Goal: Information Seeking & Learning: Compare options

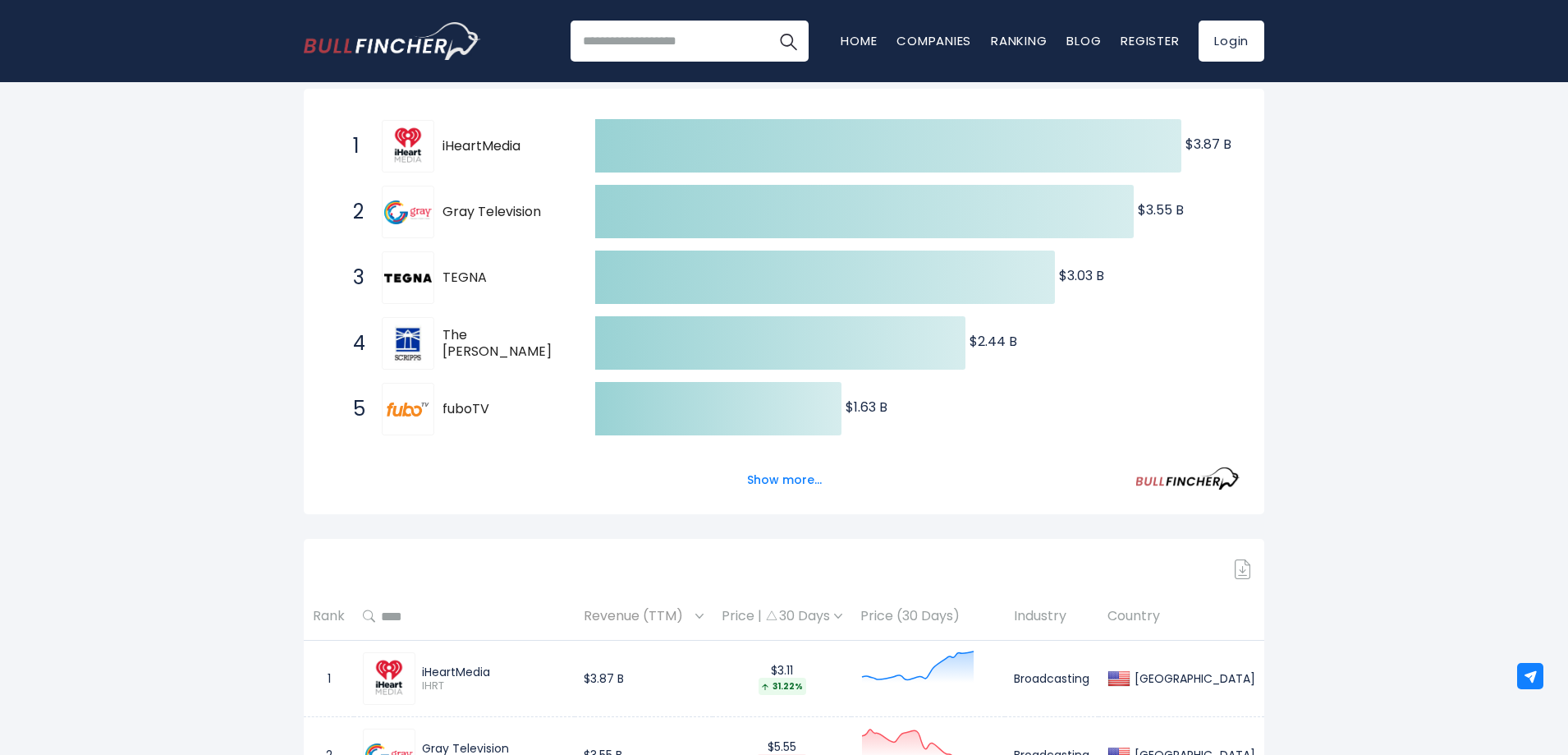
scroll to position [411, 0]
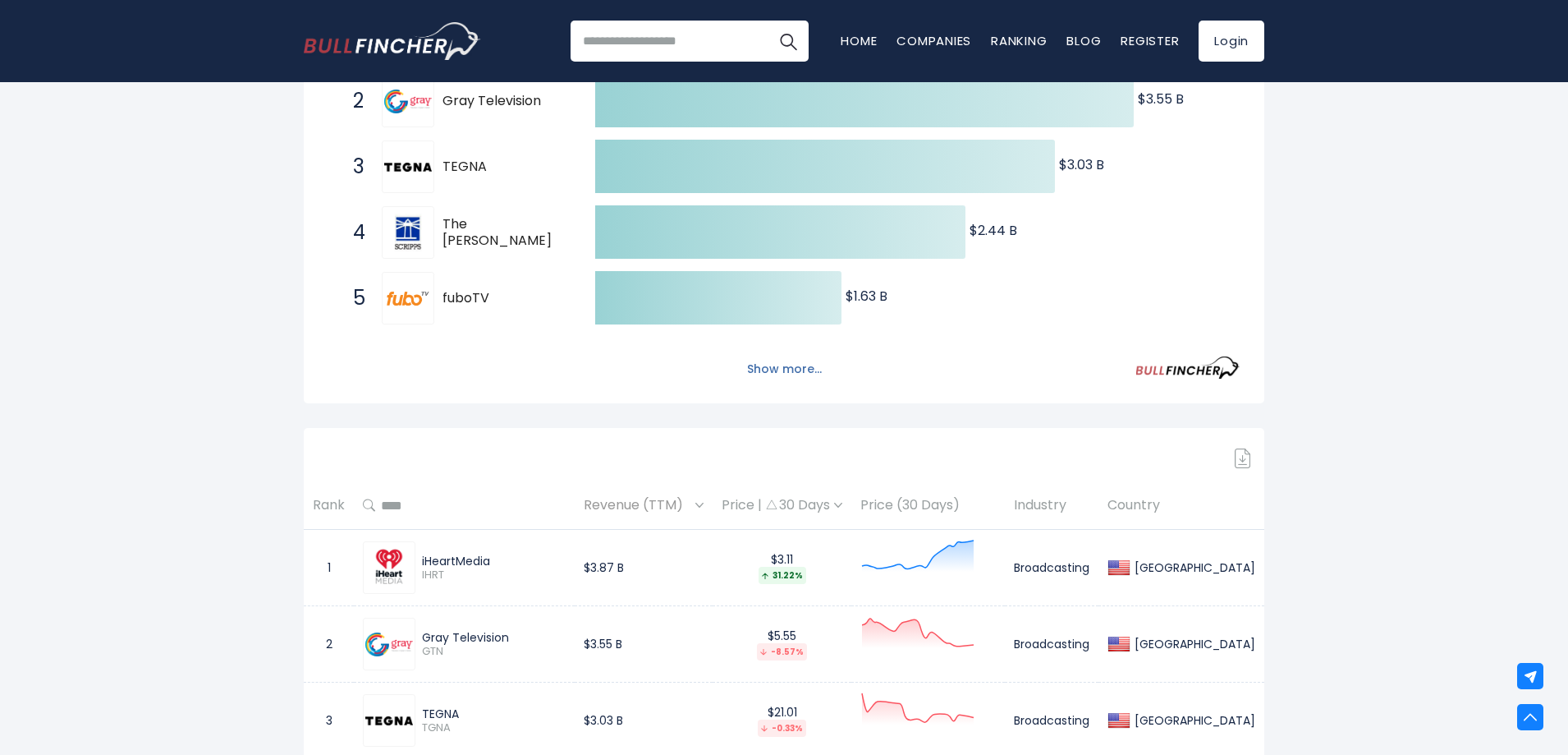
click at [798, 365] on button "Show more..." at bounding box center [784, 369] width 94 height 27
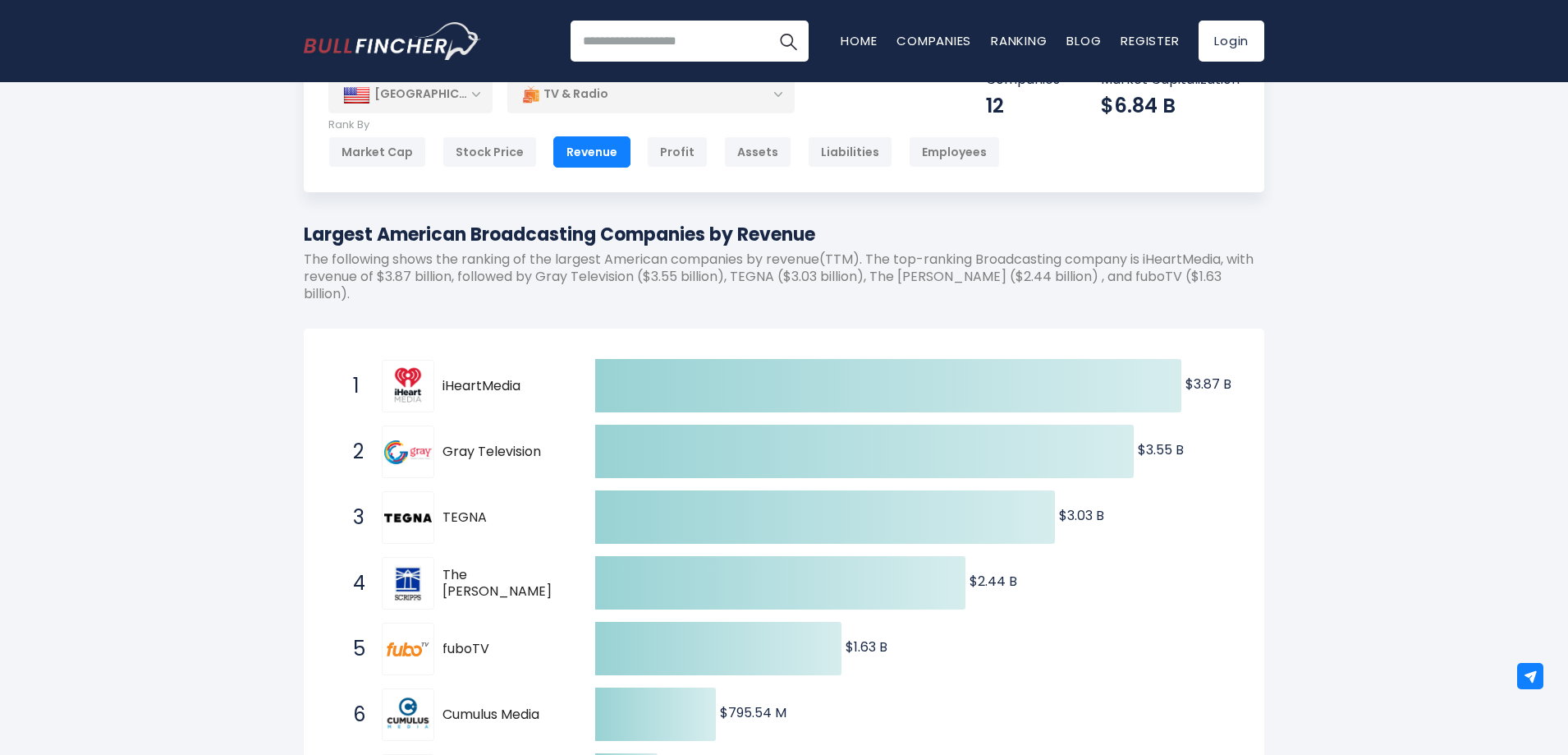
scroll to position [0, 0]
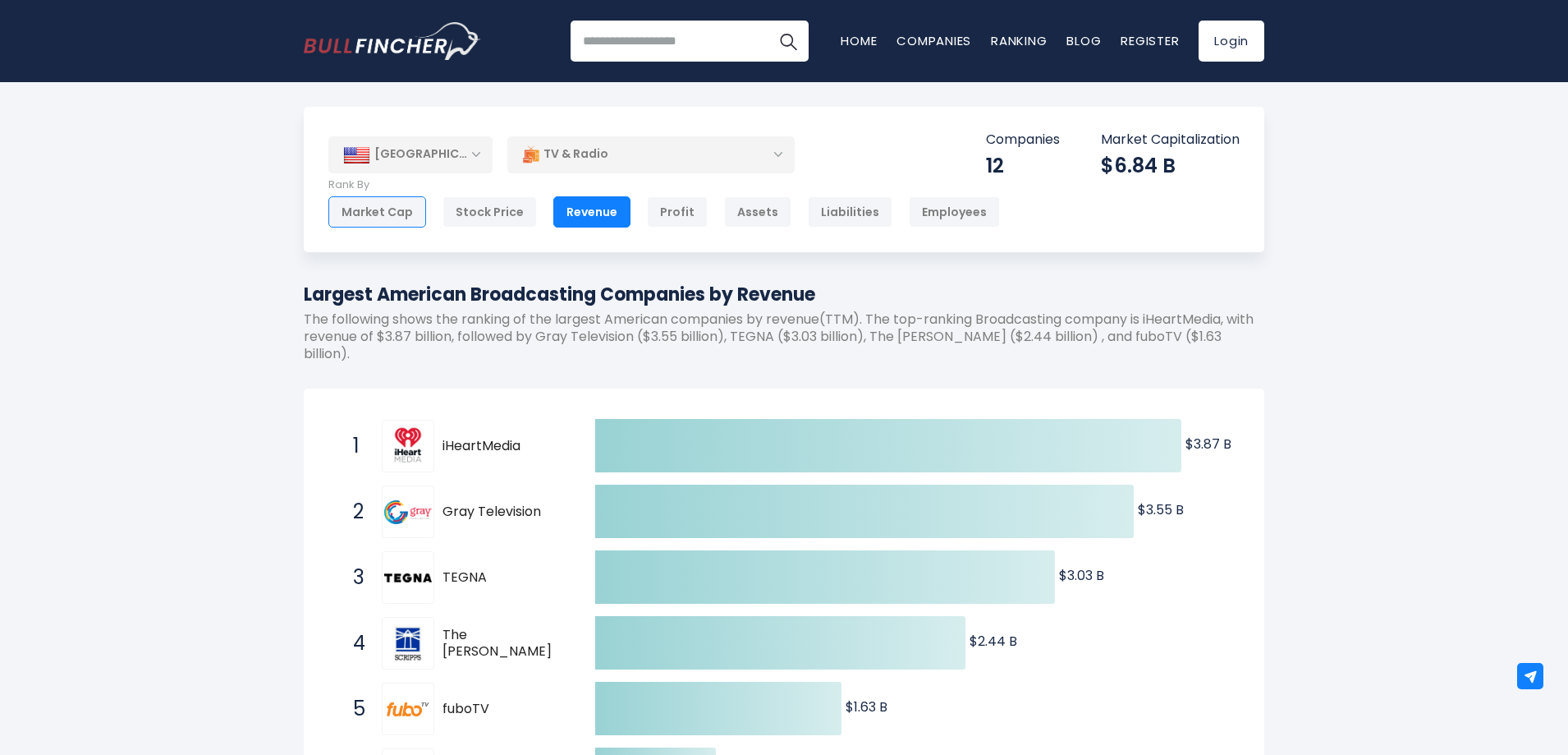
click at [368, 209] on div "Market Cap" at bounding box center [377, 211] width 98 height 31
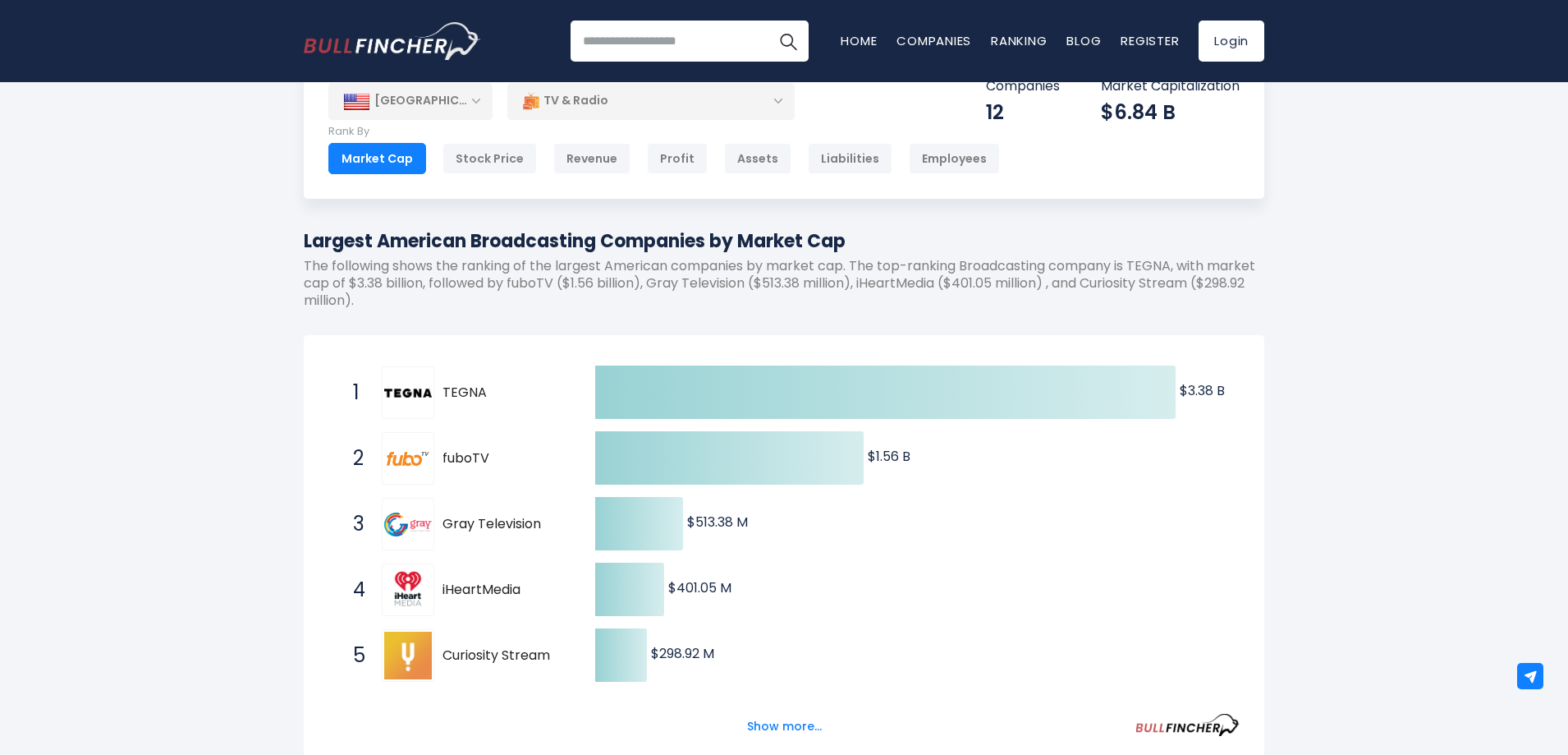
scroll to position [82, 0]
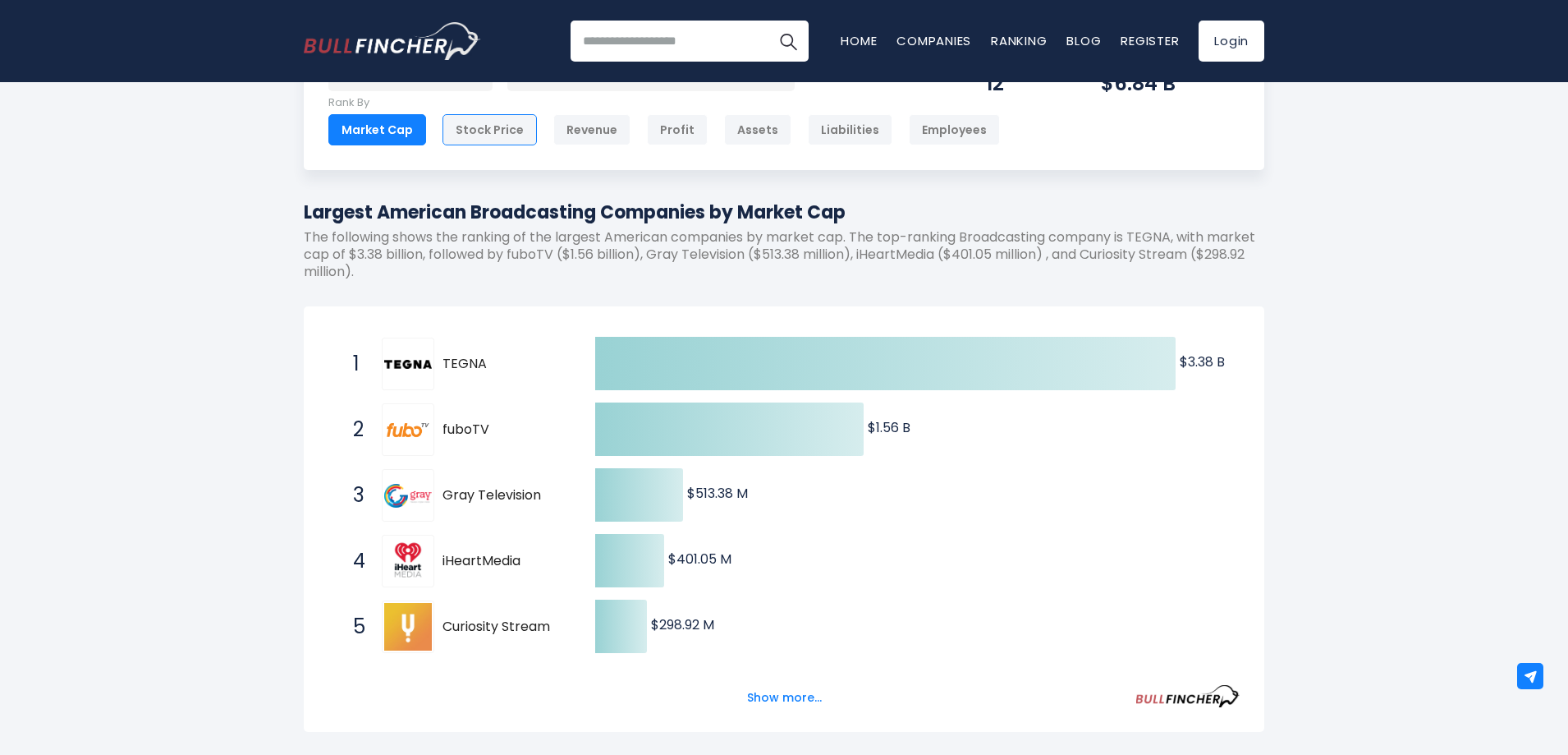
click at [479, 142] on div "Stock Price" at bounding box center [490, 129] width 94 height 31
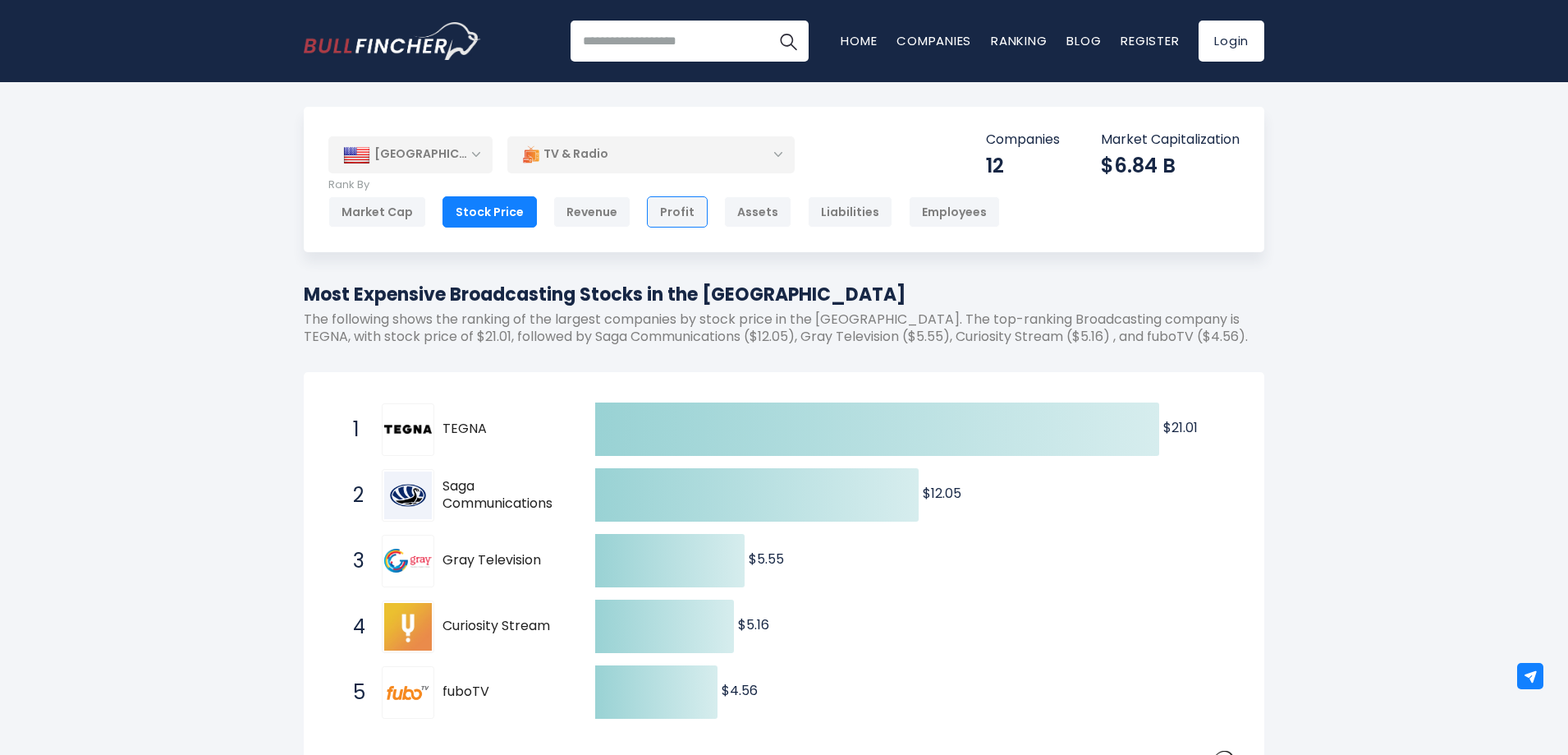
click at [686, 210] on div "Profit" at bounding box center [677, 211] width 61 height 31
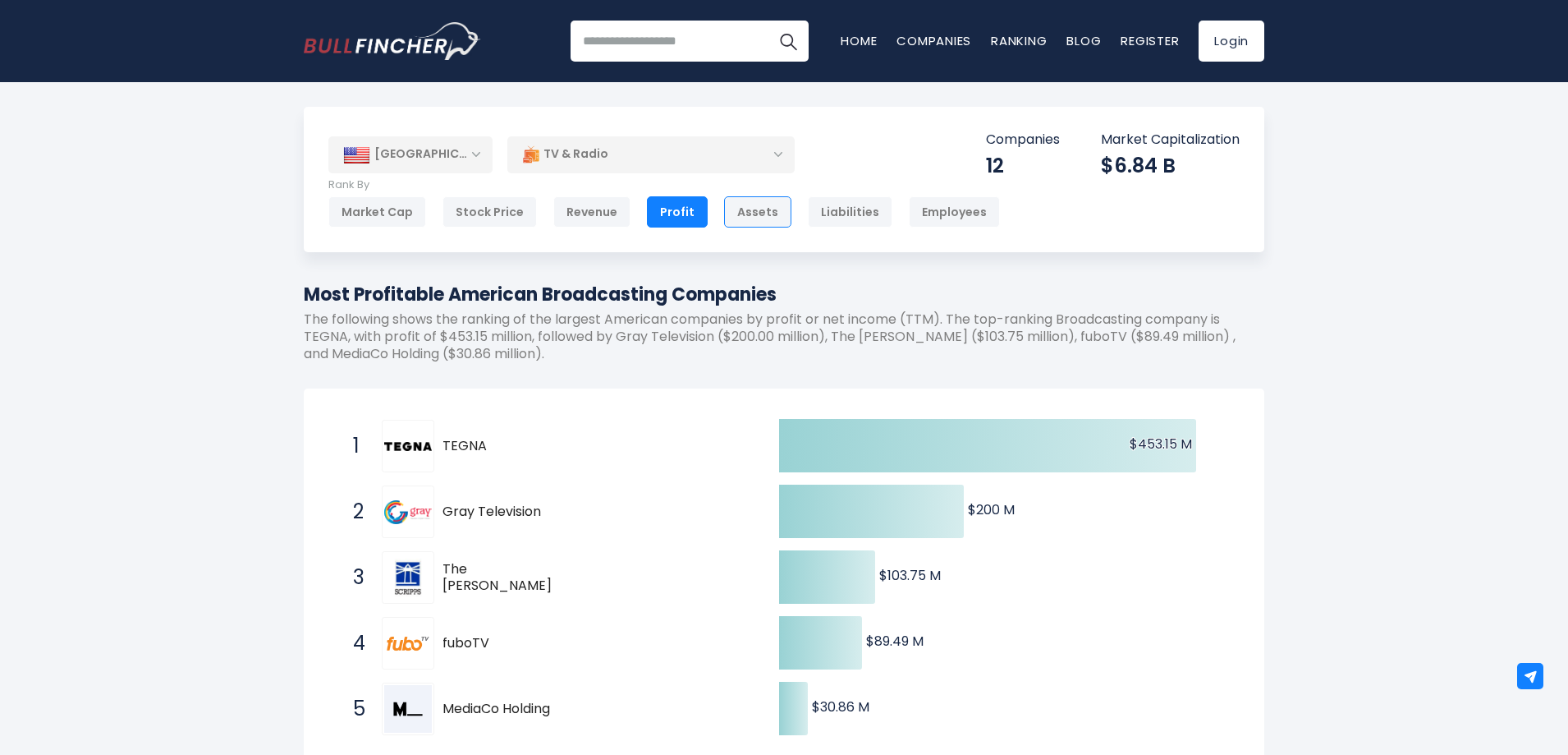
click at [739, 210] on div "Assets" at bounding box center [757, 211] width 67 height 31
